Goal: Information Seeking & Learning: Learn about a topic

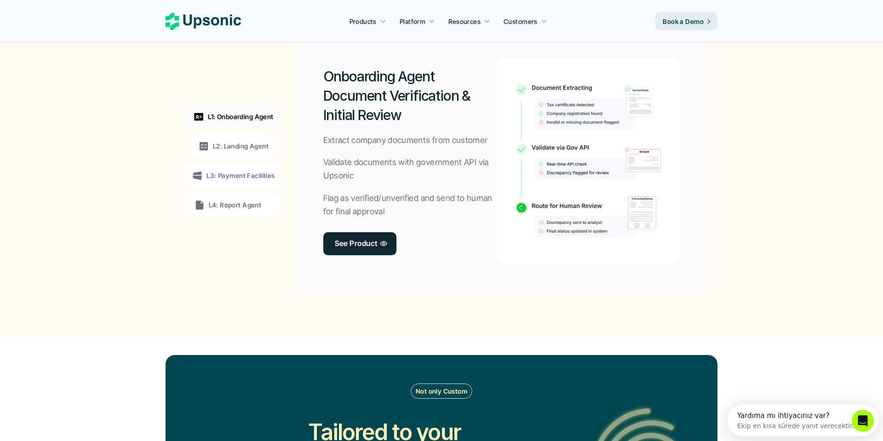
scroll to position [718, 0]
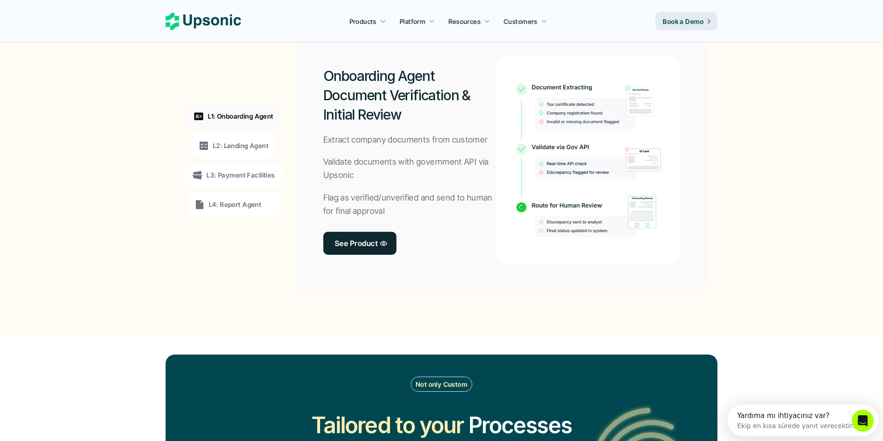
click at [263, 147] on p "L2: Landing Agent" at bounding box center [241, 146] width 56 height 10
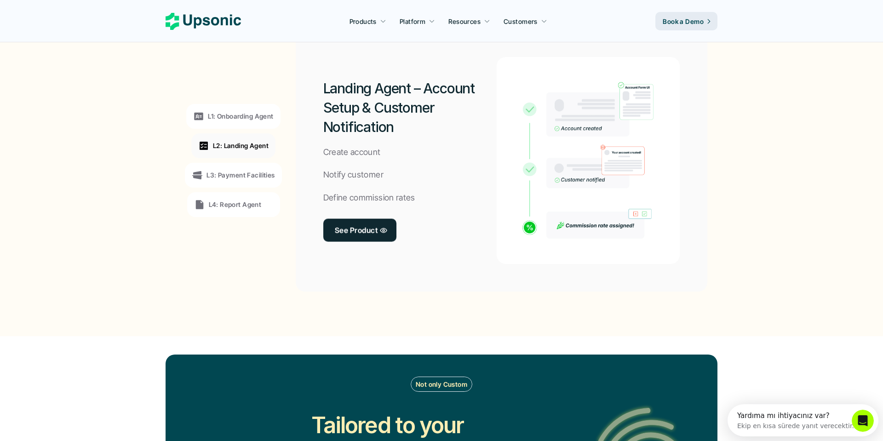
click at [261, 174] on p "L3: Payment Facilities" at bounding box center [240, 175] width 68 height 10
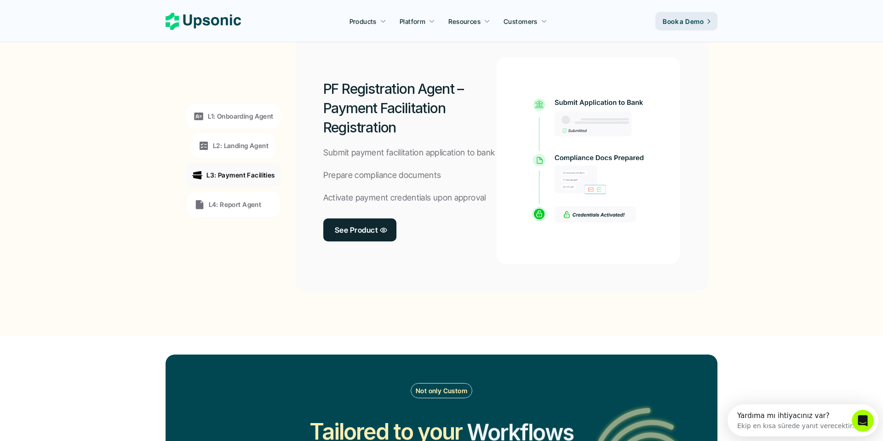
click at [252, 190] on div "L1: Onboarding Agent L2: Landing Agent L3: Payment Facilities L4: Report Agent" at bounding box center [233, 160] width 126 height 248
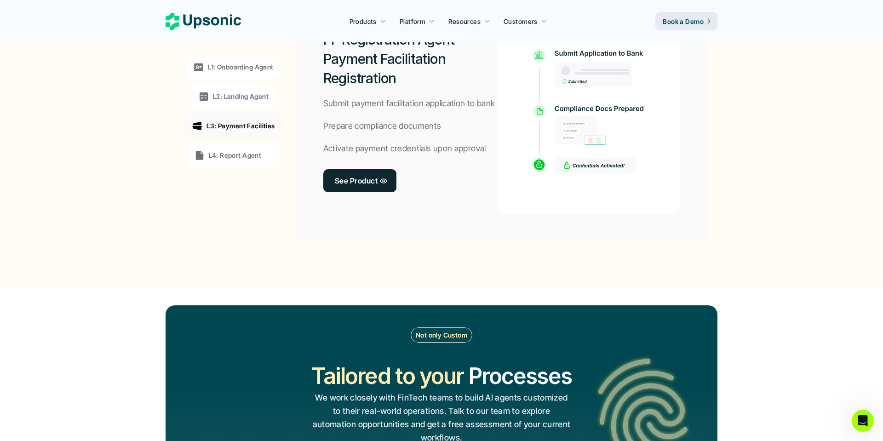
scroll to position [709, 0]
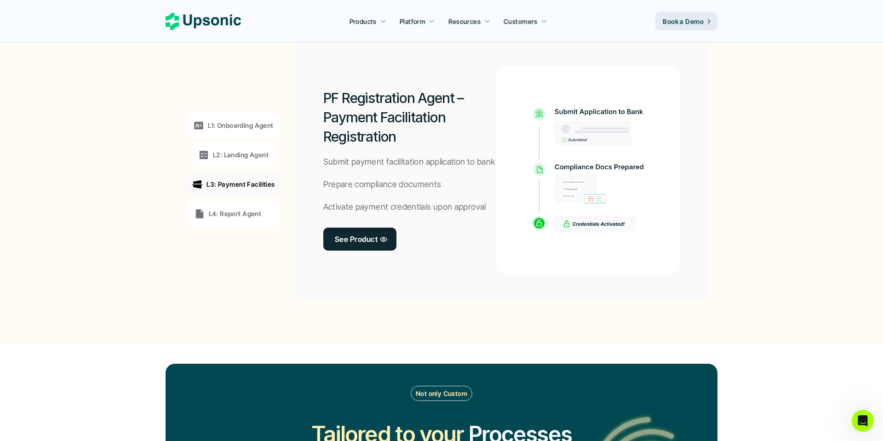
click at [247, 217] on p "L4: Report Agent" at bounding box center [235, 214] width 53 height 10
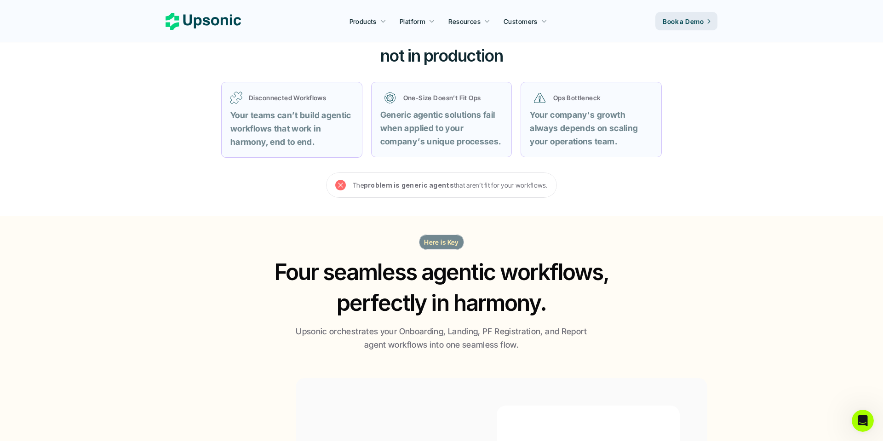
scroll to position [0, 0]
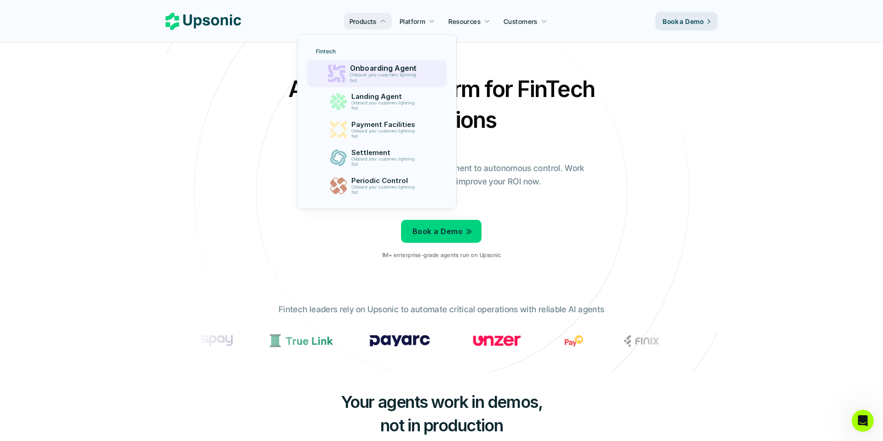
click at [363, 74] on p "Onboard your customers lightning fast" at bounding box center [384, 78] width 70 height 11
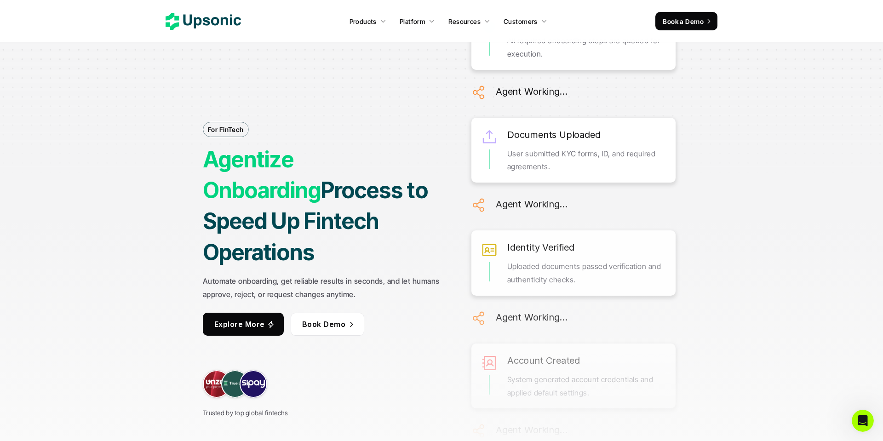
click at [773, 317] on div "For FinTech Agentize Onboarding Process to Speed Up Fintech Operations Automate…" at bounding box center [442, 220] width 690 height 441
drag, startPoint x: 601, startPoint y: 314, endPoint x: 602, endPoint y: 160, distance: 154.0
click at [603, 162] on div "Onboarding Prepared All required onboarding steps are queued for execution. Age…" at bounding box center [573, 352] width 204 height 694
drag, startPoint x: 286, startPoint y: 65, endPoint x: 382, endPoint y: 17, distance: 106.5
click at [300, 59] on div "For FinTech Agentize Onboarding Process to Speed Up Fintech Operations Automate…" at bounding box center [324, 221] width 242 height 396
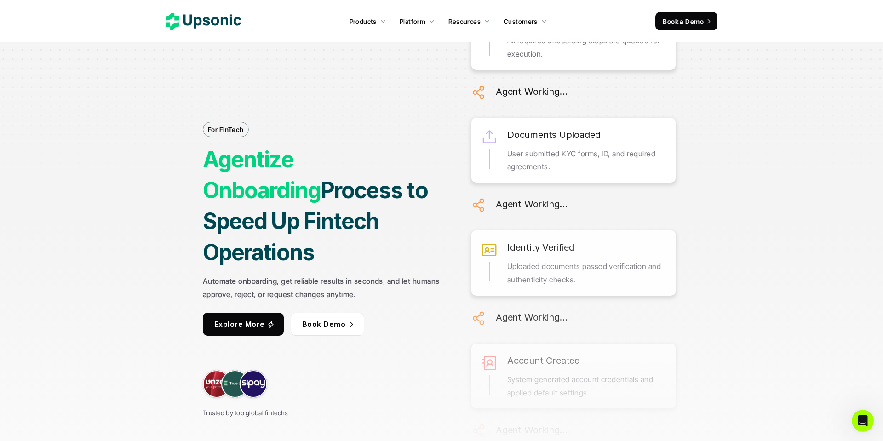
drag, startPoint x: 570, startPoint y: 206, endPoint x: 575, endPoint y: 162, distance: 44.9
click at [575, 163] on div "Onboarding Prepared All required onboarding steps are queued for execution. Age…" at bounding box center [573, 352] width 204 height 694
drag, startPoint x: 356, startPoint y: 53, endPoint x: 375, endPoint y: 41, distance: 22.7
click at [364, 47] on div "For FinTech Agentize Onboarding Process to Speed Up Fintech Operations Automate…" at bounding box center [324, 221] width 242 height 396
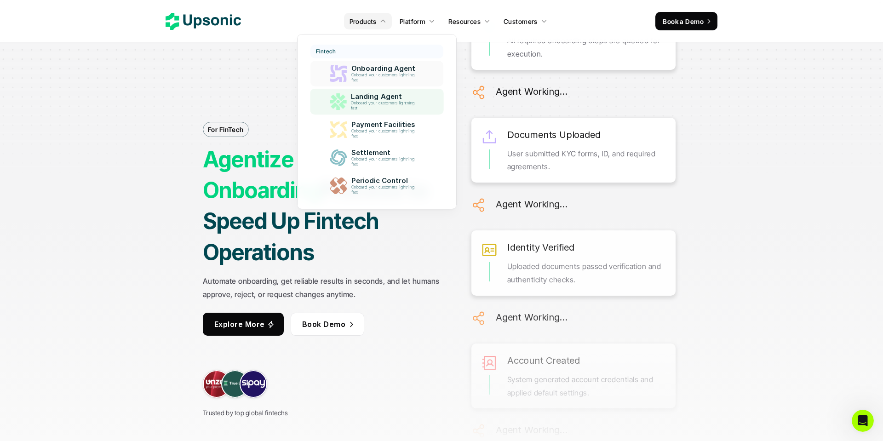
click at [365, 100] on p "Landing Agent" at bounding box center [385, 96] width 69 height 8
